Goal: Task Accomplishment & Management: Manage account settings

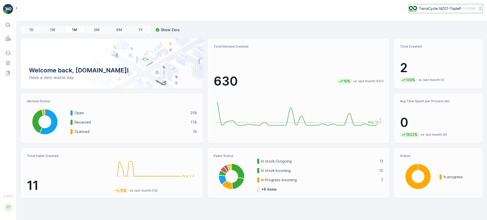
click at [423, 9] on p "TerraCycle-NZ01-TripleP" at bounding box center [440, 8] width 42 height 5
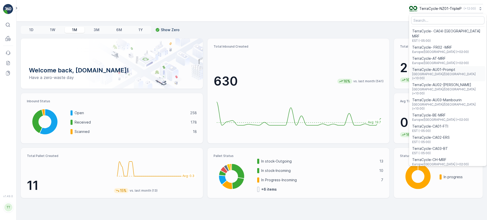
click at [427, 67] on span "TerraCycle-AU01-Prompt" at bounding box center [447, 69] width 71 height 5
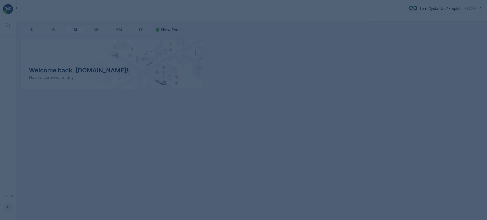
click at [440, 10] on div at bounding box center [243, 110] width 487 height 220
click at [440, 7] on div at bounding box center [243, 110] width 487 height 220
click at [439, 8] on div at bounding box center [243, 110] width 487 height 220
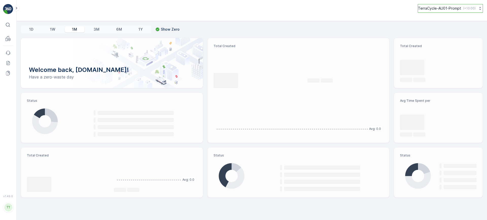
click at [438, 10] on p "TerraCycle-AU01-Prompt" at bounding box center [439, 8] width 43 height 5
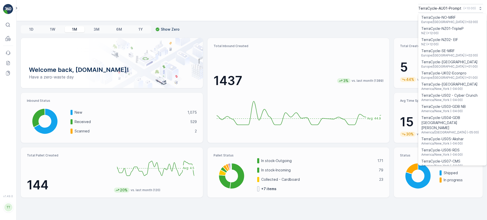
scroll to position [339, 0]
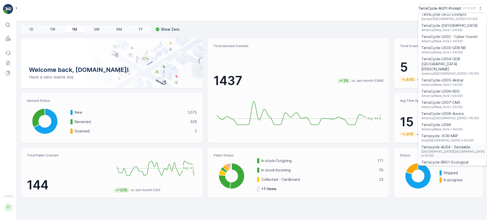
click at [437, 145] on span "Terracycle-AU04 - Sendable" at bounding box center [452, 147] width 63 height 5
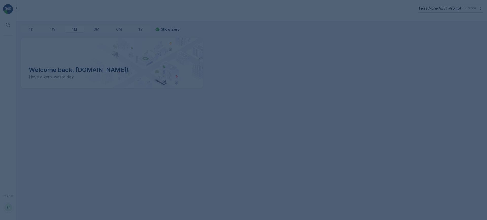
click at [16, 10] on div at bounding box center [243, 110] width 487 height 220
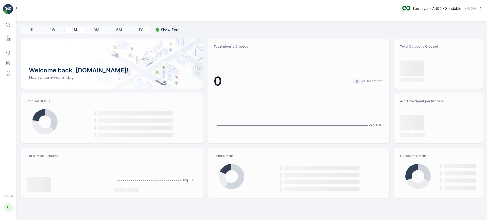
click at [16, 8] on icon at bounding box center [17, 8] width 6 height 6
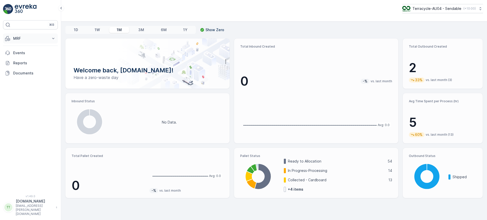
click at [26, 38] on p "MRF" at bounding box center [30, 38] width 34 height 5
click at [30, 76] on link "Outbound" at bounding box center [34, 75] width 47 height 7
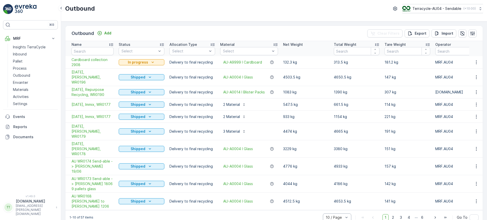
click at [340, 216] on div at bounding box center [334, 218] width 19 height 4
click at [337, 189] on span "20 / Page" at bounding box center [334, 191] width 16 height 4
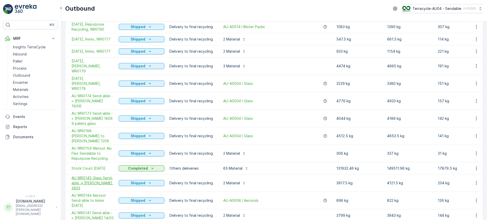
scroll to position [72, 0]
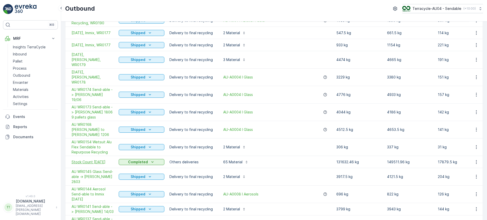
click at [108, 160] on span "Stock Count [DATE]" at bounding box center [92, 162] width 42 height 5
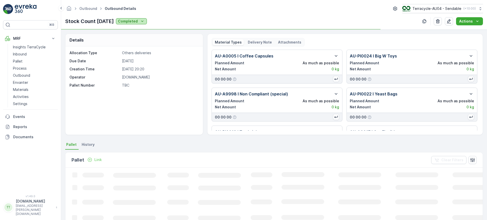
click at [136, 21] on p "Completed" at bounding box center [128, 21] width 20 height 5
click at [137, 36] on span "In progress" at bounding box center [137, 35] width 19 height 5
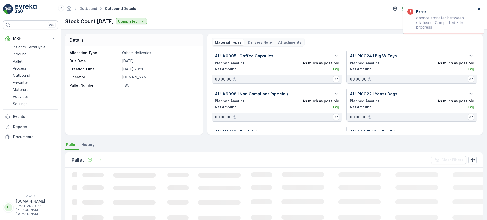
click at [478, 9] on icon "close" at bounding box center [478, 9] width 3 height 3
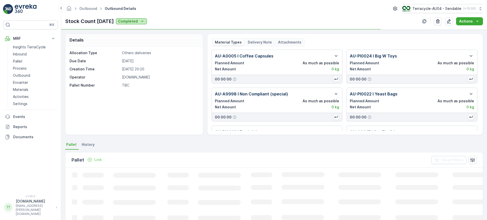
click at [145, 19] on icon "Completed" at bounding box center [142, 21] width 5 height 5
click at [138, 21] on p "Completed" at bounding box center [128, 21] width 20 height 5
click at [17, 62] on p "Pallet" at bounding box center [18, 61] width 10 height 5
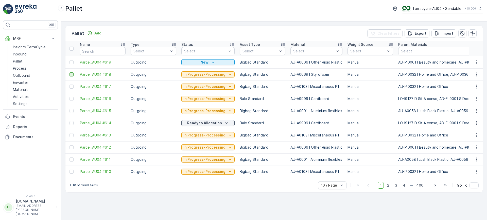
click at [72, 74] on div at bounding box center [71, 74] width 4 height 4
click at [69, 72] on input "checkbox" at bounding box center [69, 72] width 0 height 0
click at [72, 85] on div at bounding box center [71, 87] width 4 height 4
click at [69, 85] on input "checkbox" at bounding box center [69, 85] width 0 height 0
